Goal: Transaction & Acquisition: Download file/media

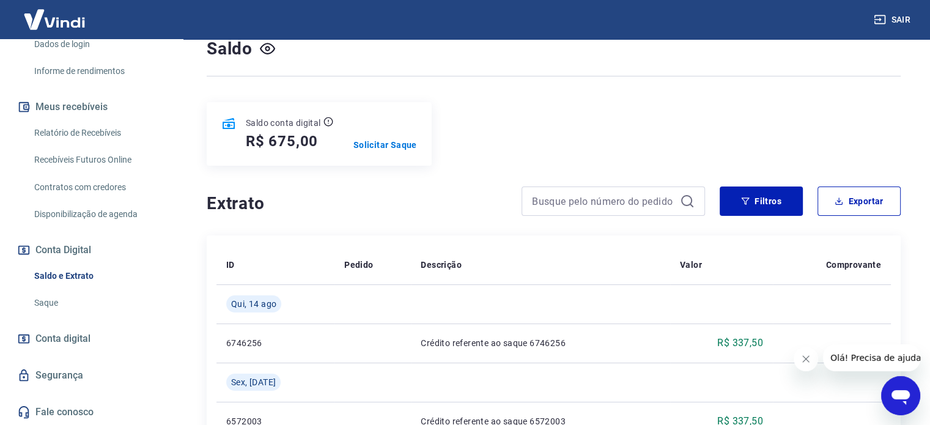
scroll to position [106, 0]
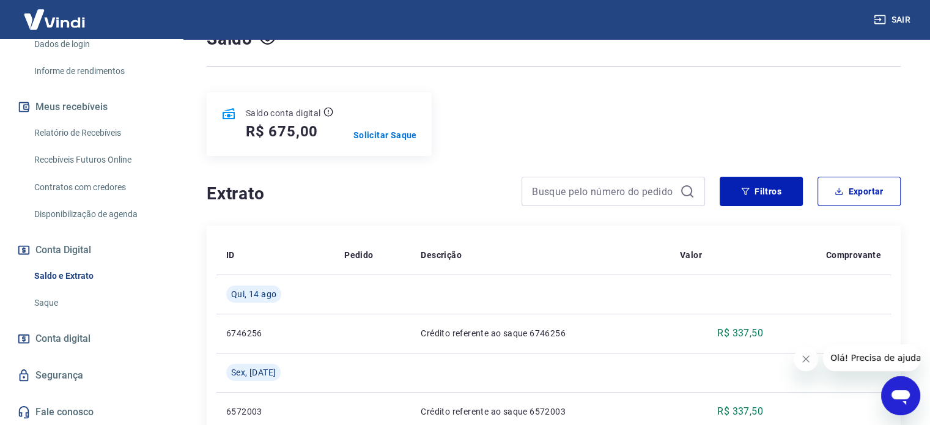
click at [51, 335] on span "Conta digital" at bounding box center [62, 338] width 55 height 17
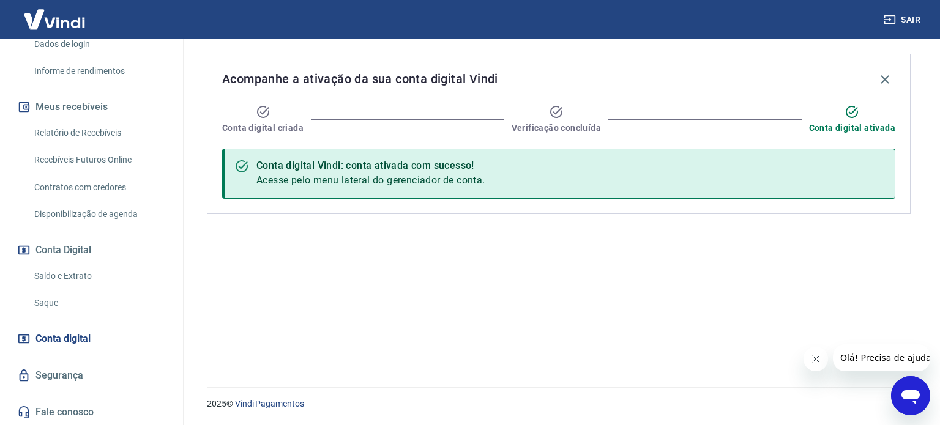
click at [54, 299] on link "Saque" at bounding box center [98, 303] width 139 height 25
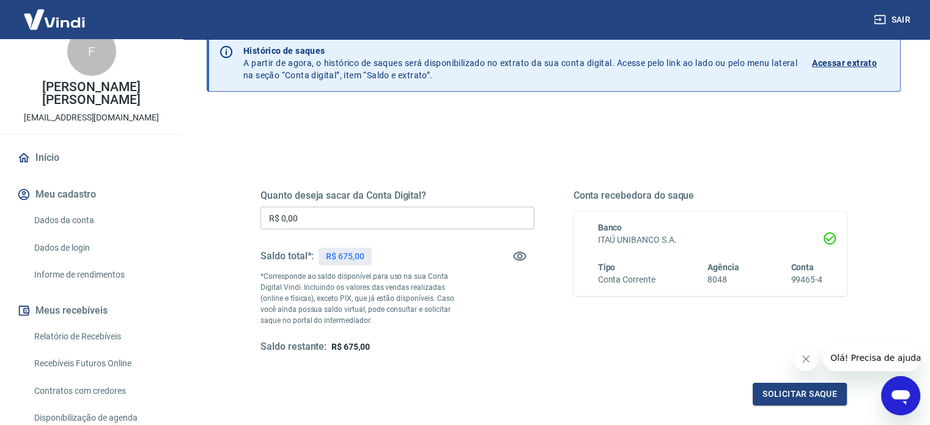
scroll to position [86, 0]
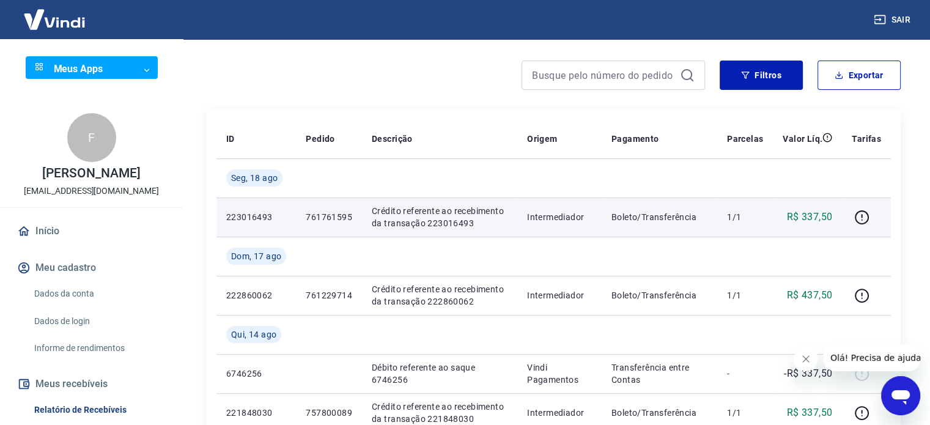
scroll to position [150, 0]
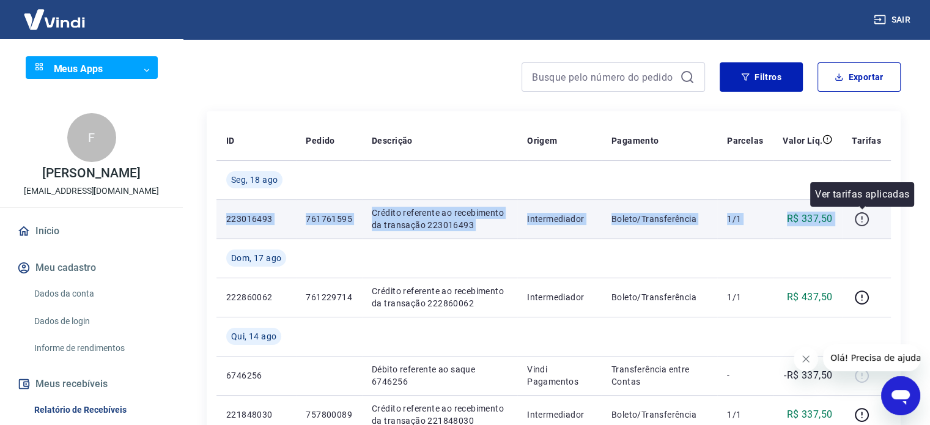
drag, startPoint x: 227, startPoint y: 217, endPoint x: 864, endPoint y: 218, distance: 636.9
click at [863, 218] on tr "223016493 761761595 Crédito referente ao recebimento da transação 223016493 Int…" at bounding box center [554, 218] width 675 height 39
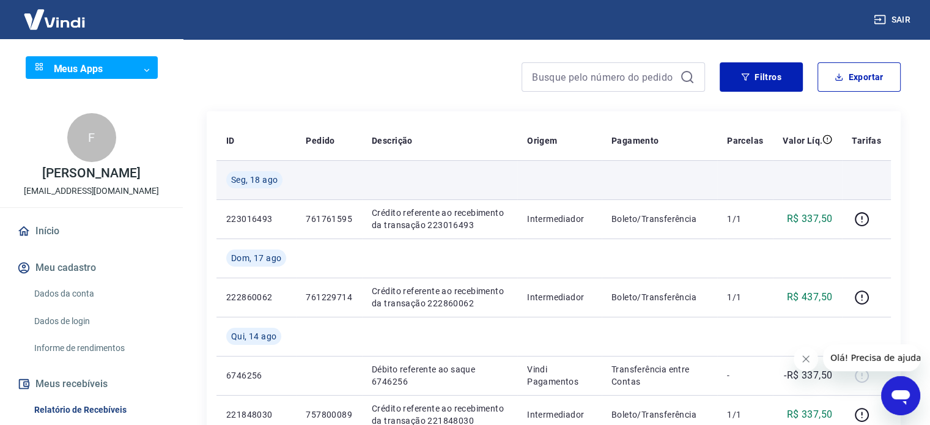
click at [670, 173] on td at bounding box center [660, 179] width 116 height 39
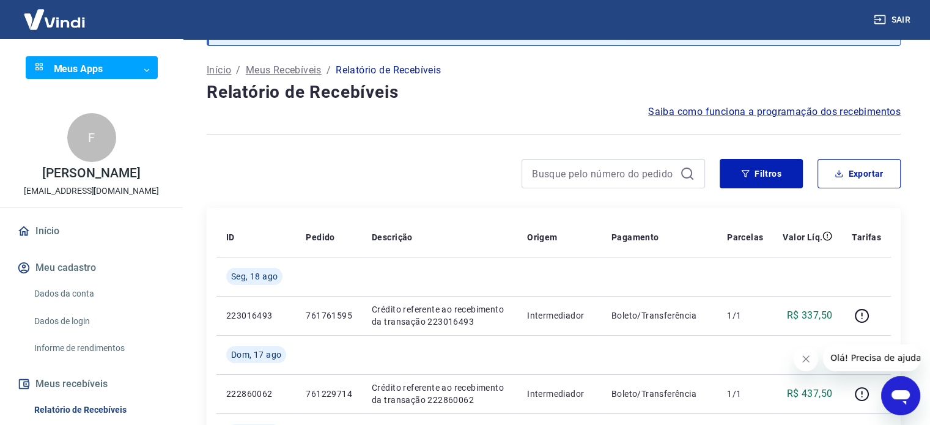
scroll to position [48, 0]
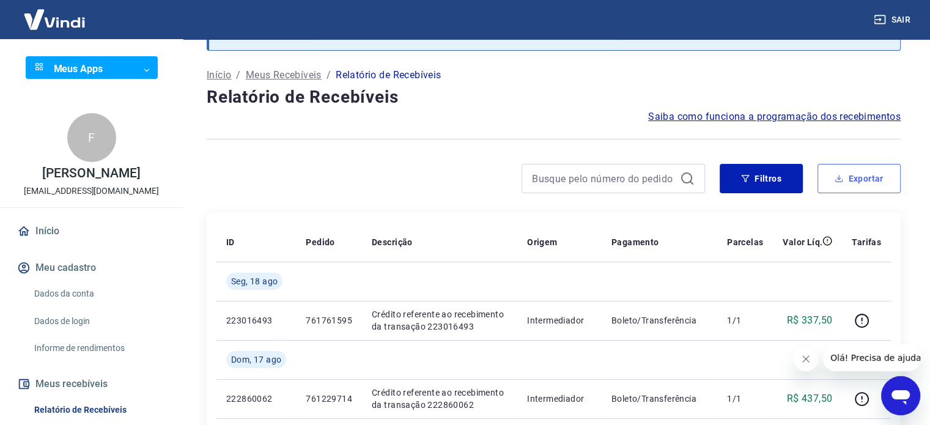
click at [841, 182] on icon "button" at bounding box center [839, 178] width 9 height 9
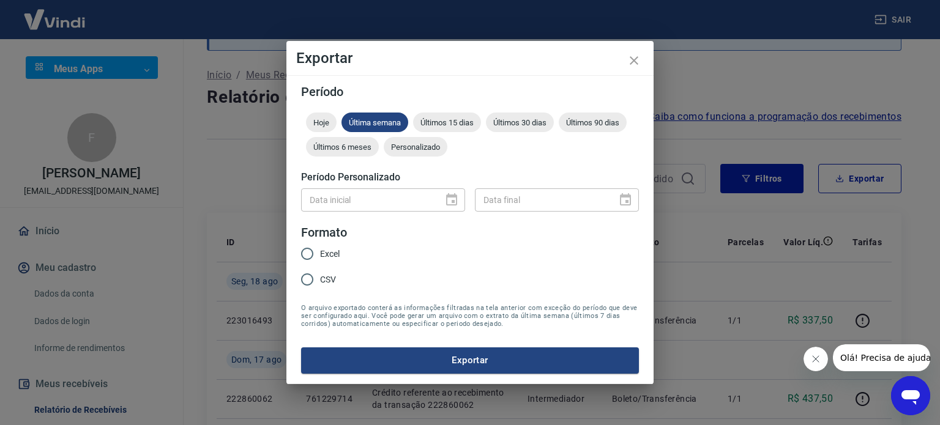
click at [309, 251] on input "Excel" at bounding box center [307, 254] width 26 height 26
radio input "true"
click at [456, 122] on span "Últimos 15 dias" at bounding box center [447, 122] width 68 height 9
click at [537, 127] on div "Últimos 30 dias" at bounding box center [520, 123] width 68 height 20
click at [485, 358] on button "Exportar" at bounding box center [470, 360] width 338 height 26
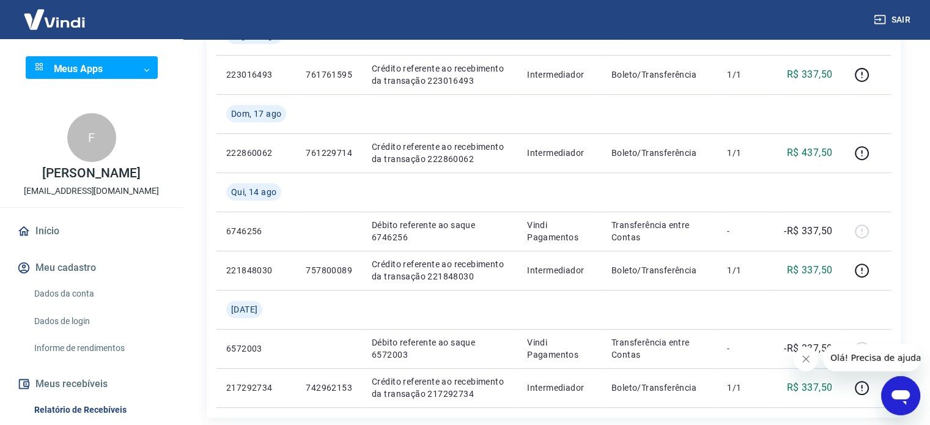
scroll to position [293, 0]
click at [813, 362] on button "Fechar mensagem da empresa" at bounding box center [806, 359] width 24 height 24
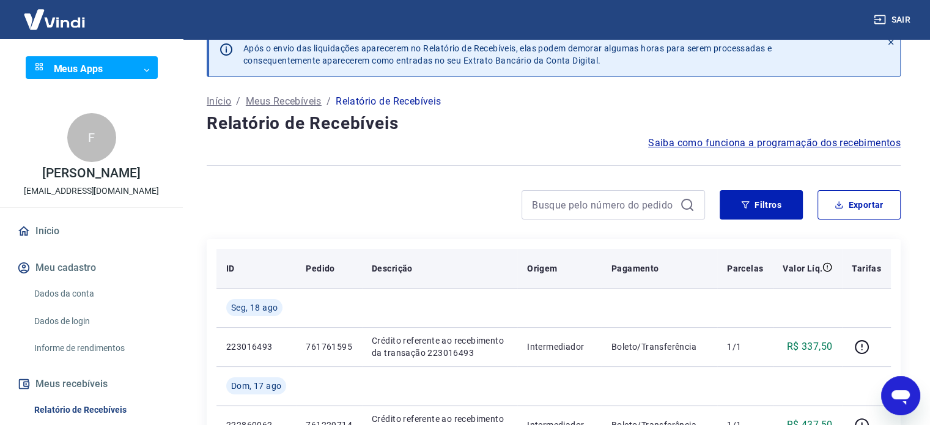
scroll to position [20, 0]
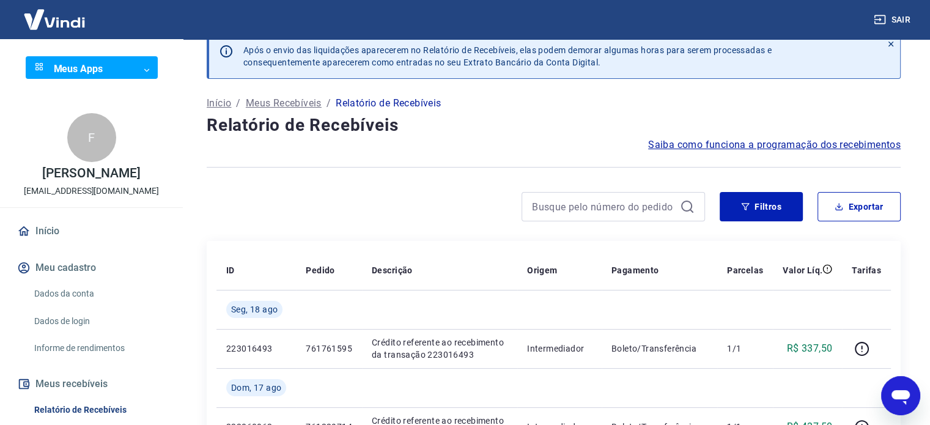
click at [705, 146] on span "Saiba como funciona a programação dos recebimentos" at bounding box center [774, 145] width 253 height 15
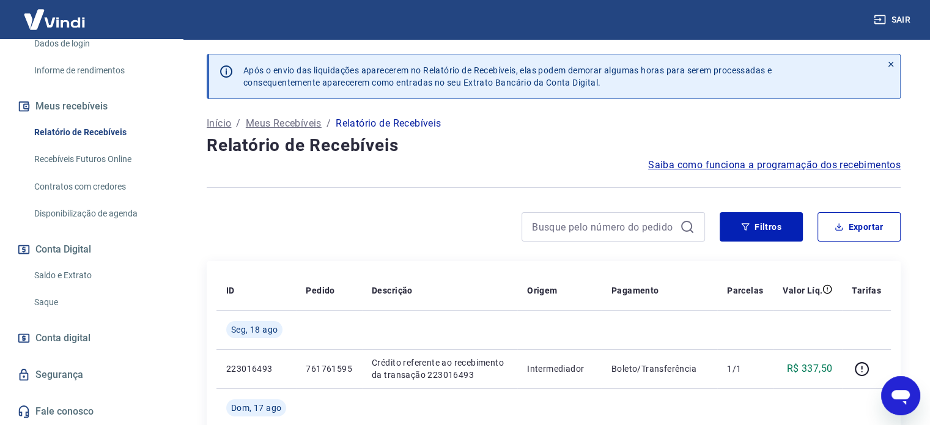
scroll to position [290, 0]
click at [61, 281] on link "Saldo e Extrato" at bounding box center [98, 275] width 139 height 25
